Goal: Answer question/provide support: Share knowledge or assist other users

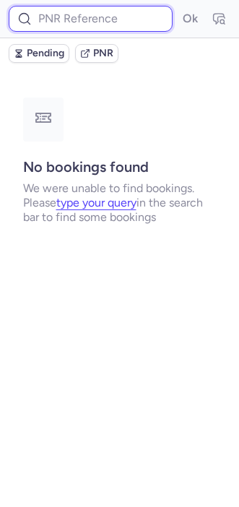
drag, startPoint x: 0, startPoint y: 0, endPoint x: 86, endPoint y: 20, distance: 88.2
click at [85, 20] on input at bounding box center [91, 19] width 164 height 26
paste input "LSALQS"
click at [178, 7] on button "Ok" at bounding box center [189, 18] width 23 height 23
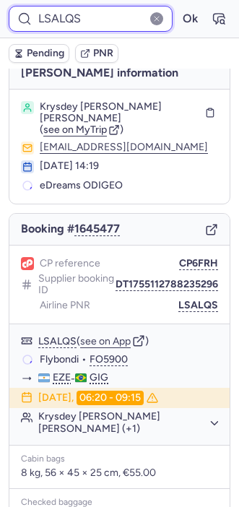
scroll to position [16, 0]
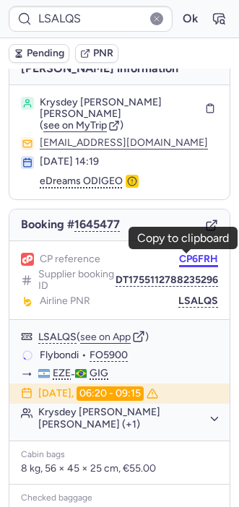
click at [190, 260] on button "CP6FRH" at bounding box center [198, 259] width 39 height 12
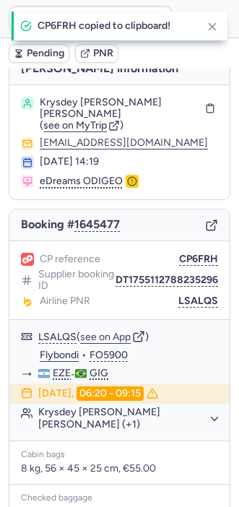
type input "CP6FRH"
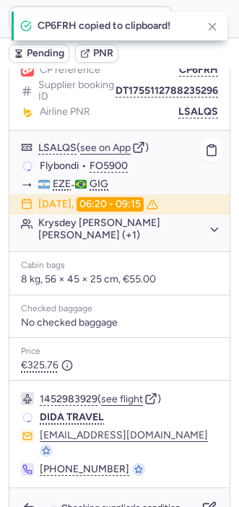
scroll to position [220, 0]
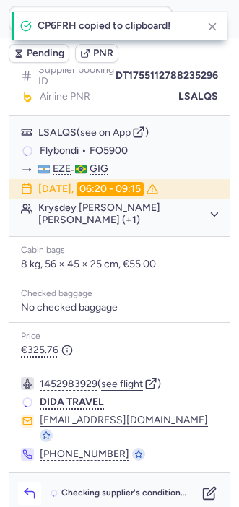
click at [30, 486] on icon "button" at bounding box center [29, 493] width 14 height 14
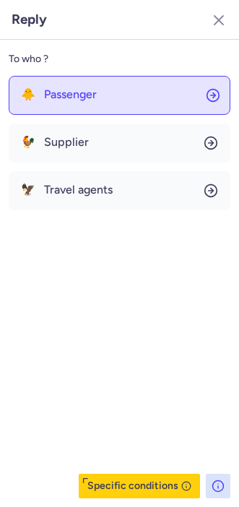
click at [59, 109] on button "🐥 Passenger" at bounding box center [120, 95] width 222 height 39
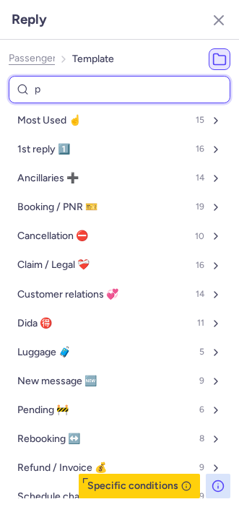
type input "pe"
select select "en"
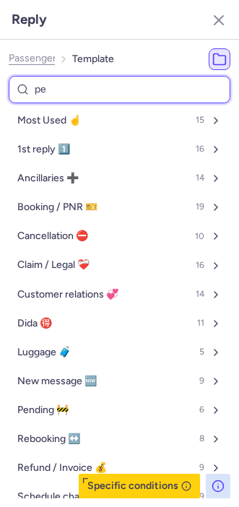
select select "en"
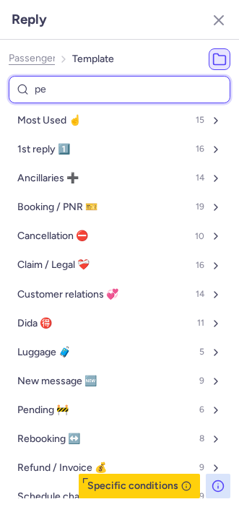
select select "en"
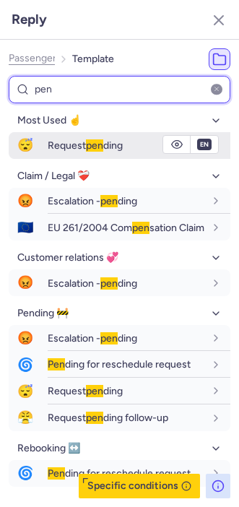
type input "pen"
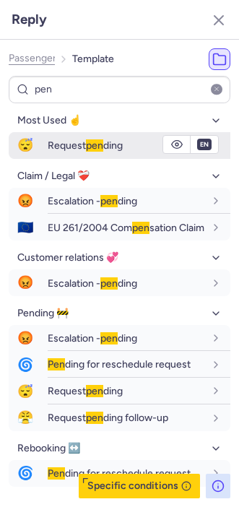
click at [56, 145] on span "Request pen ding" at bounding box center [85, 145] width 75 height 12
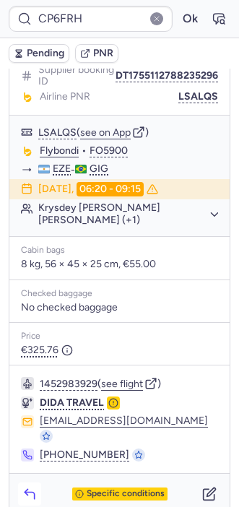
click at [24, 486] on icon "button" at bounding box center [29, 493] width 14 height 14
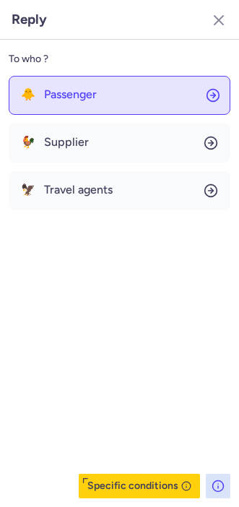
click at [70, 88] on span "Passenger" at bounding box center [70, 94] width 53 height 13
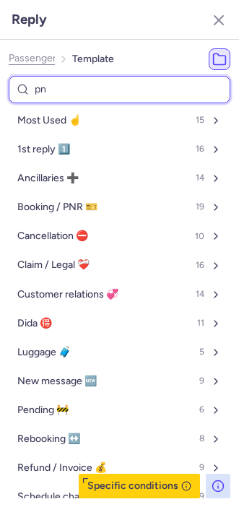
type input "pnr"
select select "en"
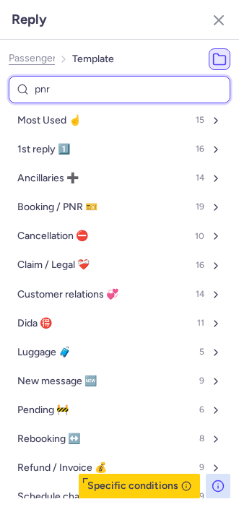
select select "en"
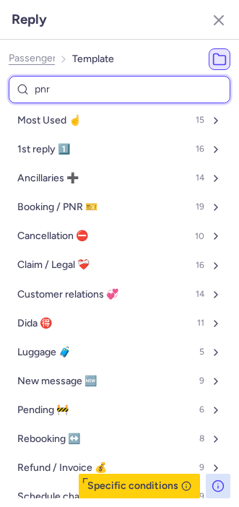
select select "en"
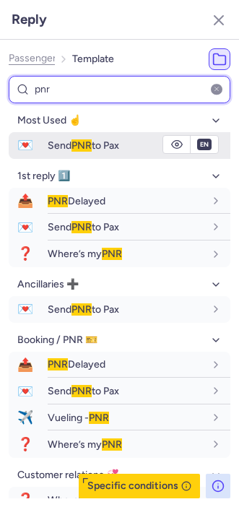
type input "pnr"
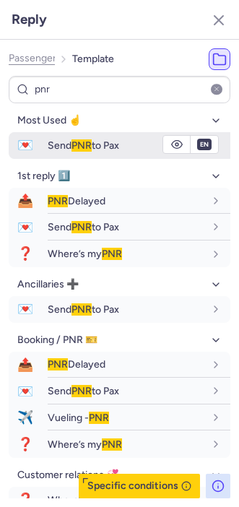
click at [60, 145] on span "Send PNR to Pax" at bounding box center [83, 145] width 71 height 12
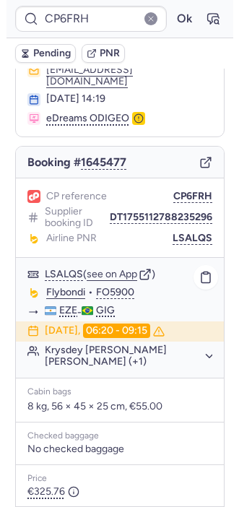
scroll to position [82, 0]
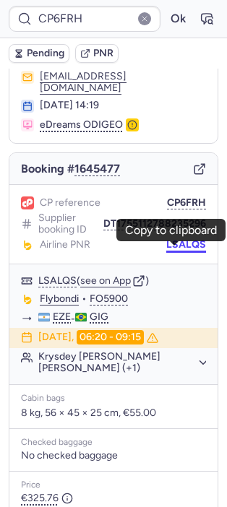
click at [176, 250] on button "LSALQS" at bounding box center [186, 245] width 40 height 12
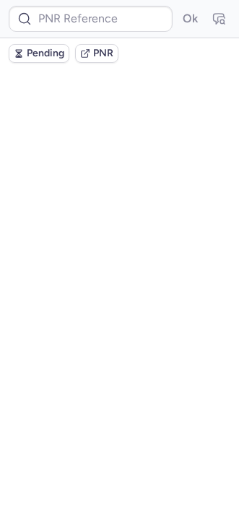
scroll to position [0, 0]
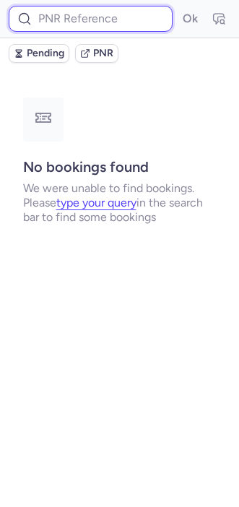
click at [47, 14] on input at bounding box center [91, 19] width 164 height 26
paste input "1955116019571998720"
type input "1955116019571998720"
click at [178, 7] on button "Ok" at bounding box center [189, 18] width 23 height 23
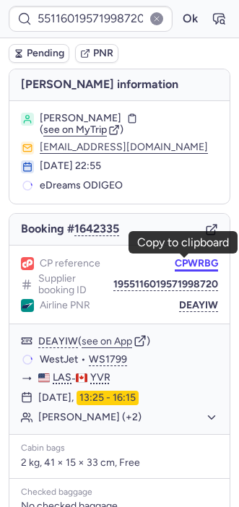
scroll to position [0, 0]
click at [175, 260] on button "CPWRBG" at bounding box center [196, 264] width 43 height 12
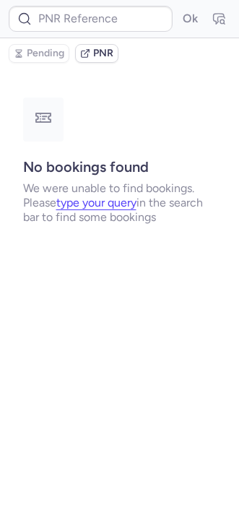
type input "CPWRBG"
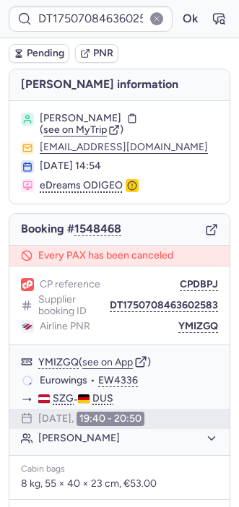
type input "CPXBS8"
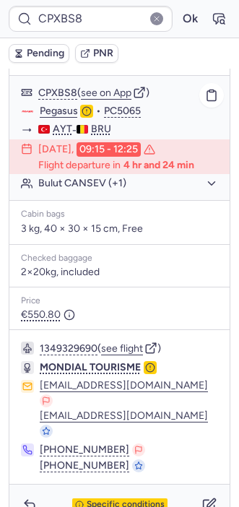
scroll to position [203, 0]
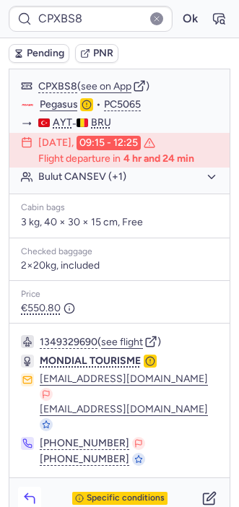
click at [22, 486] on button "button" at bounding box center [29, 497] width 23 height 23
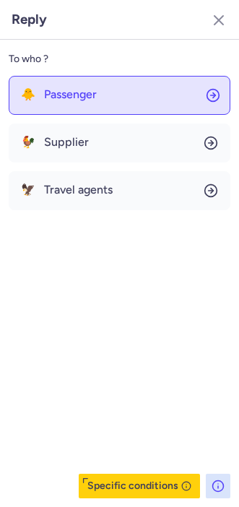
click at [55, 93] on span "Passenger" at bounding box center [70, 94] width 53 height 13
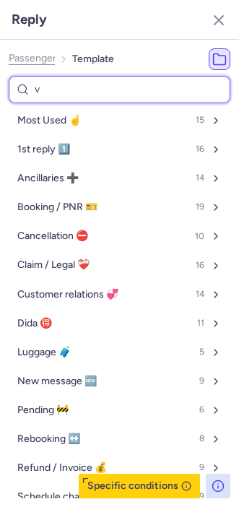
type input "vo"
select select "en"
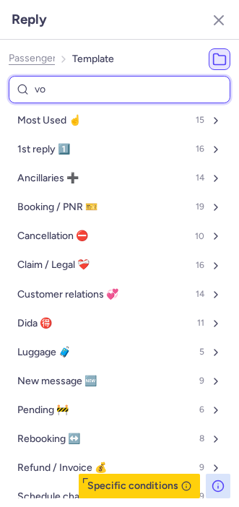
select select "en"
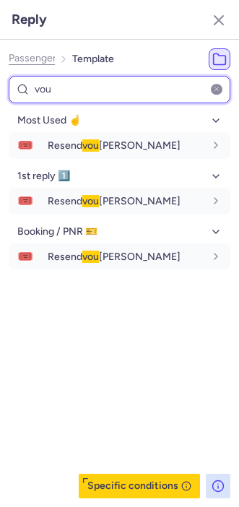
type input "vou"
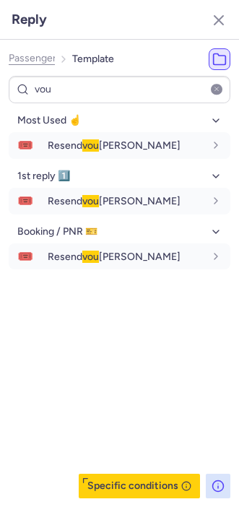
click at [65, 364] on div "Most Used ☝️ 🎟️ Resend vou [PERSON_NAME] fr en de nl pt es it ru en 1st reply 1…" at bounding box center [120, 303] width 222 height 389
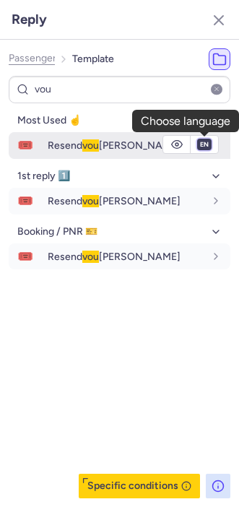
click at [201, 147] on select "fr en de nl pt es it ru" at bounding box center [204, 145] width 13 height 12
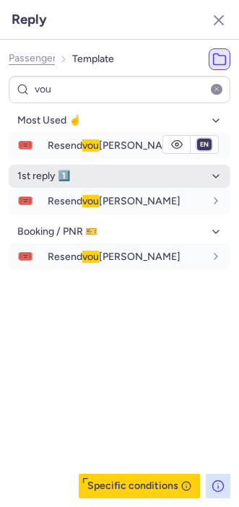
select select "fr"
click at [198, 139] on select "fr en de nl pt es it ru" at bounding box center [204, 145] width 13 height 12
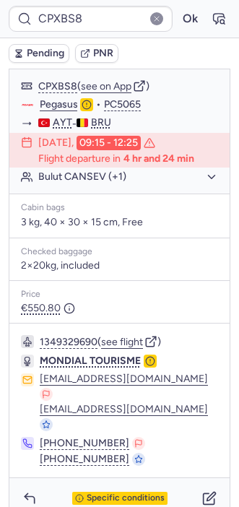
type input "CPXHIG"
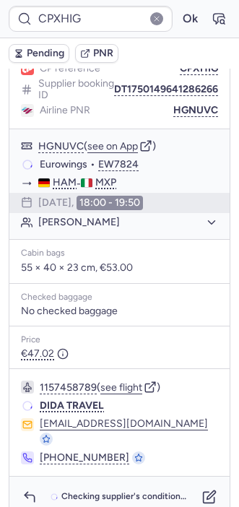
scroll to position [191, 0]
